Goal: Navigation & Orientation: Find specific page/section

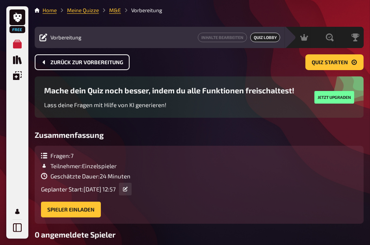
click at [66, 65] on button "Zurück zur Vorbereitung" at bounding box center [82, 62] width 95 height 16
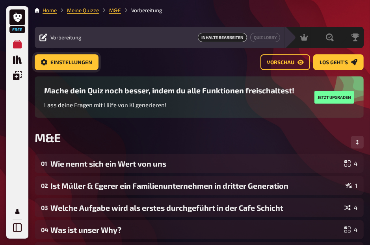
click at [72, 68] on link "Einstellungen" at bounding box center [67, 62] width 64 height 16
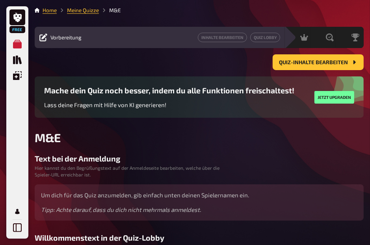
click at [48, 35] on div "Vorbereitung" at bounding box center [60, 37] width 42 height 8
click at [44, 35] on icon at bounding box center [43, 37] width 8 height 8
click at [60, 41] on div "Vorbereitung" at bounding box center [60, 37] width 42 height 8
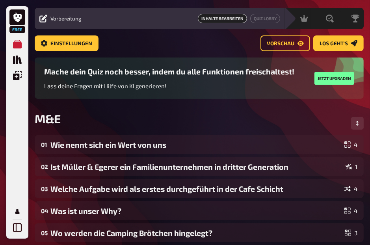
scroll to position [24, 0]
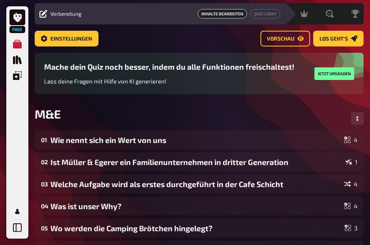
click at [203, 15] on span "Inhalte Bearbeiten" at bounding box center [222, 13] width 49 height 9
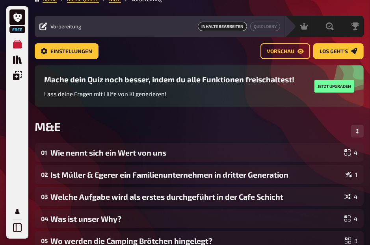
scroll to position [11, 0]
click at [220, 27] on span "Inhalte Bearbeiten" at bounding box center [222, 26] width 49 height 9
click at [88, 50] on span "Einstellungen" at bounding box center [71, 52] width 42 height 6
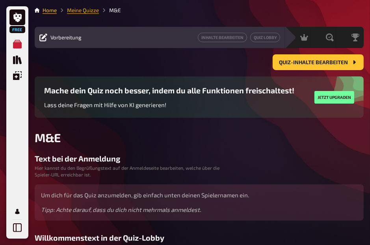
click at [78, 10] on link "Meine Quizze" at bounding box center [83, 10] width 32 height 6
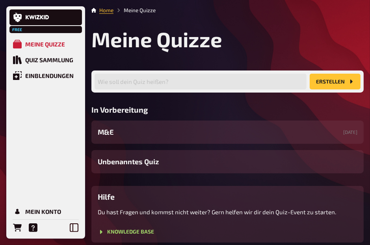
click at [128, 11] on li "Meine Quizze" at bounding box center [134, 10] width 42 height 8
click at [51, 43] on div "Meine Quizze" at bounding box center [45, 44] width 40 height 7
click at [46, 57] on div "Quiz Sammlung" at bounding box center [49, 59] width 48 height 7
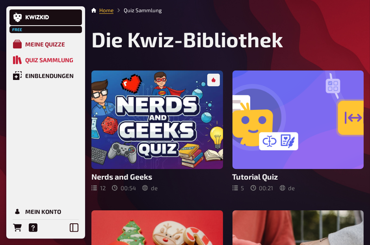
click at [39, 43] on div "Meine Quizze" at bounding box center [45, 44] width 40 height 7
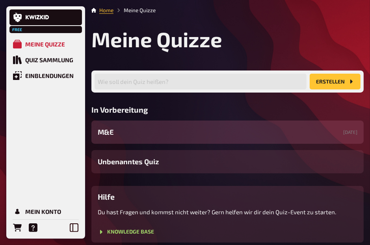
click at [115, 139] on div "M&E [DATE]" at bounding box center [227, 132] width 272 height 23
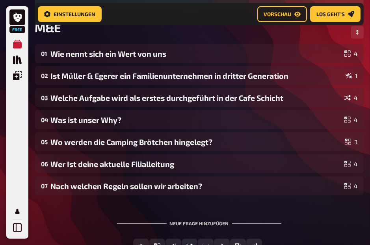
scroll to position [116, 0]
